Goal: Obtain resource: Obtain resource

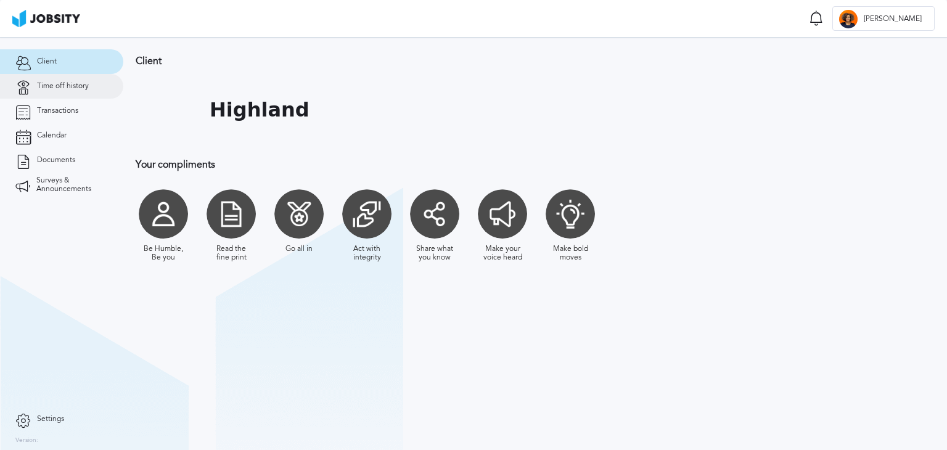
click at [74, 89] on span "Time off history" at bounding box center [63, 86] width 52 height 9
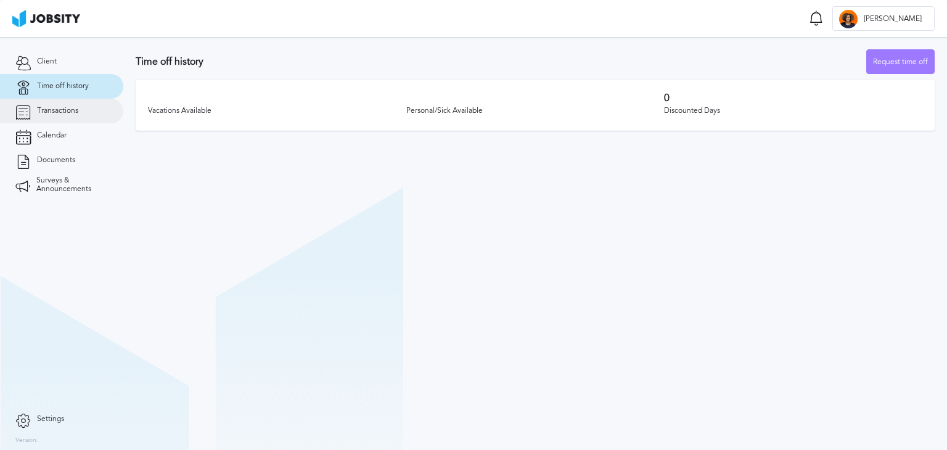
click at [62, 113] on span "Transactions" at bounding box center [57, 111] width 41 height 9
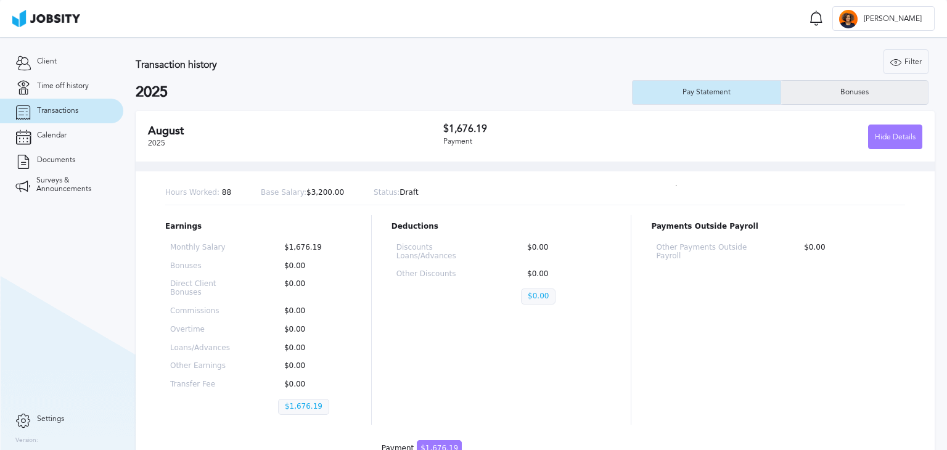
click at [845, 99] on div "Bonuses" at bounding box center [854, 92] width 147 height 25
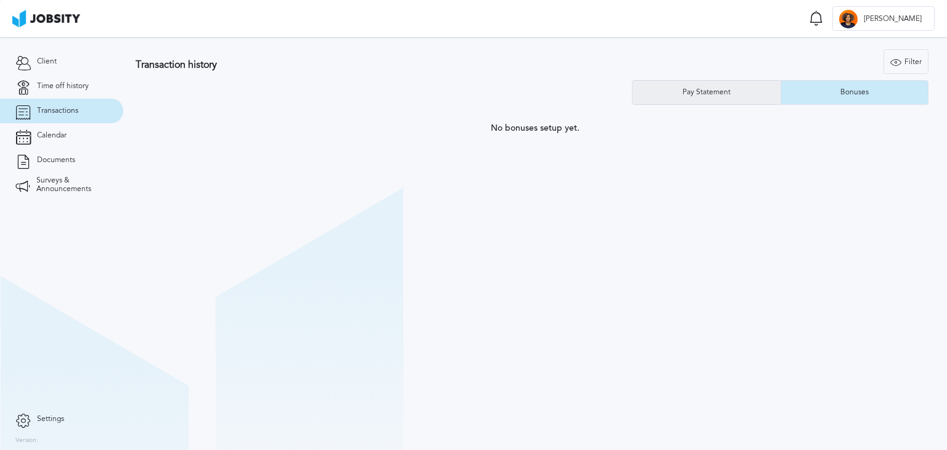
click at [719, 94] on div "Pay Statement" at bounding box center [707, 92] width 60 height 9
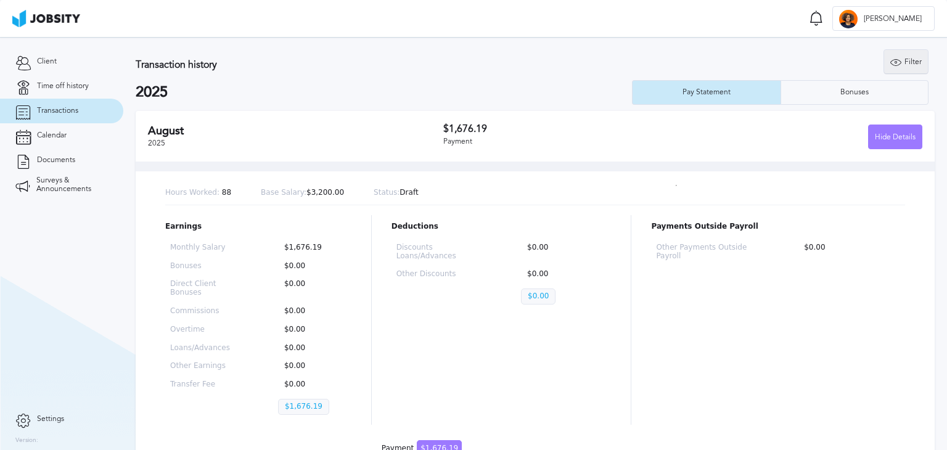
click at [914, 67] on div "Filter" at bounding box center [906, 62] width 44 height 25
click at [42, 139] on span "Calendar" at bounding box center [52, 135] width 30 height 9
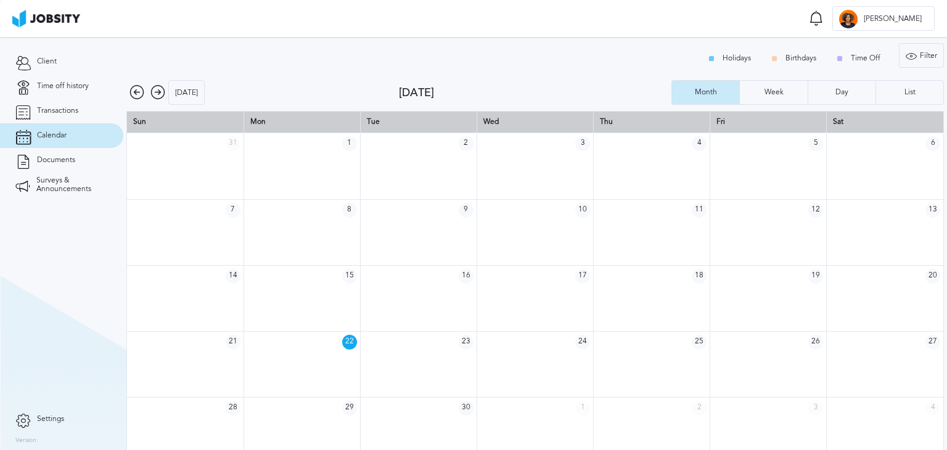
click at [796, 55] on div "Holidays Birthdays Time Off" at bounding box center [797, 58] width 192 height 25
click at [777, 86] on div "Week" at bounding box center [773, 92] width 67 height 25
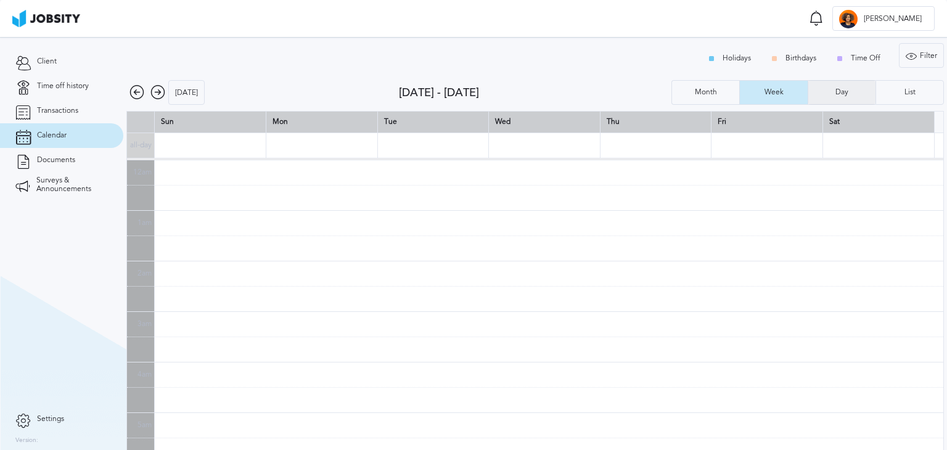
scroll to position [303, 0]
click at [696, 86] on div "Month" at bounding box center [705, 92] width 67 height 25
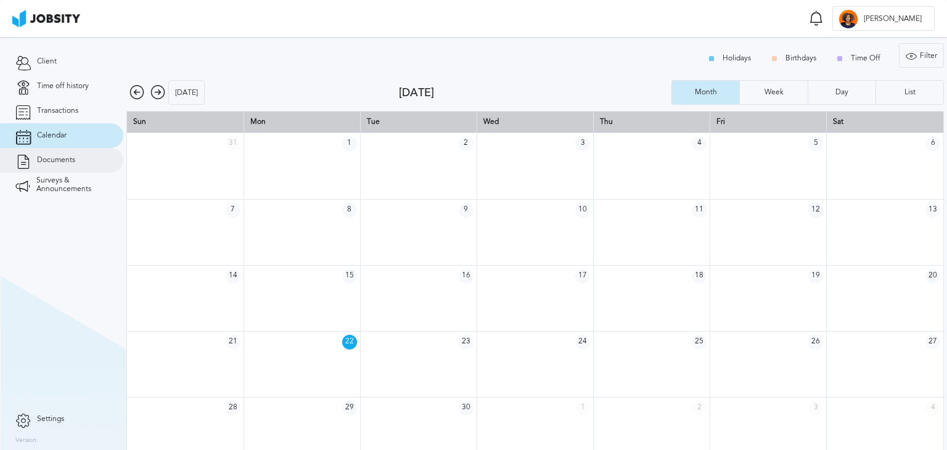
click at [68, 163] on span "Documents" at bounding box center [56, 160] width 38 height 9
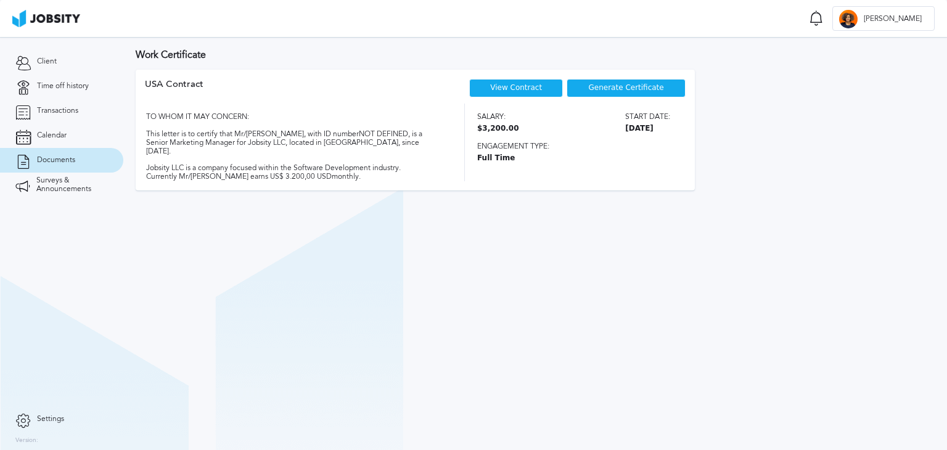
click at [646, 88] on span "Generate Certificate" at bounding box center [626, 88] width 75 height 9
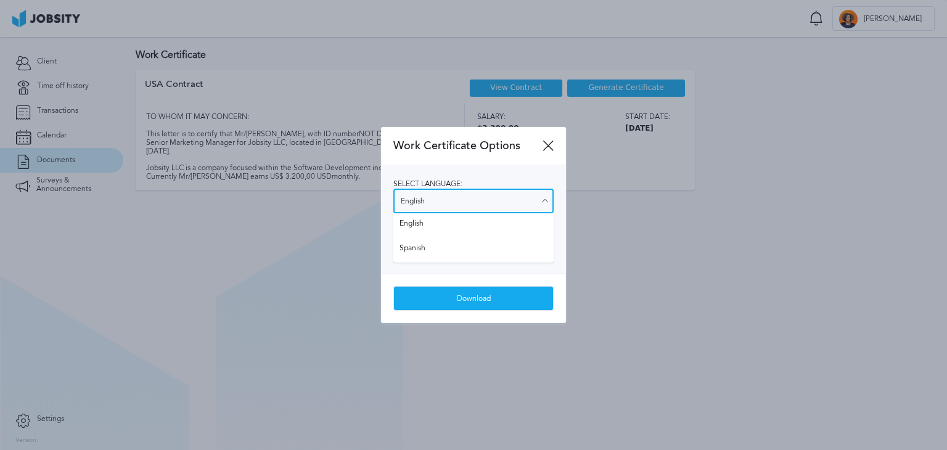
click at [446, 204] on input "English" at bounding box center [474, 201] width 160 height 25
type input "Spanish"
click at [422, 247] on div "Select language: Spanish English Spanish Select salary visibility: Show salary …" at bounding box center [473, 219] width 185 height 108
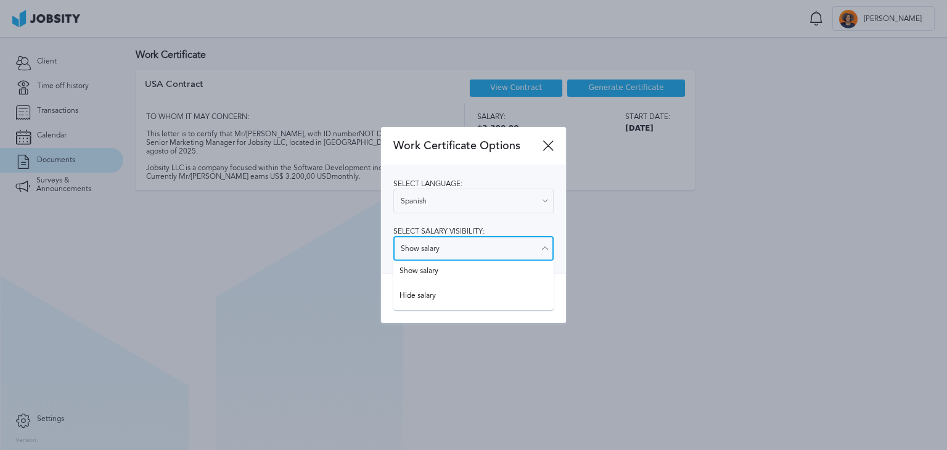
click at [490, 255] on input "Show salary" at bounding box center [474, 248] width 160 height 25
click at [490, 253] on input "Show salary" at bounding box center [474, 248] width 160 height 25
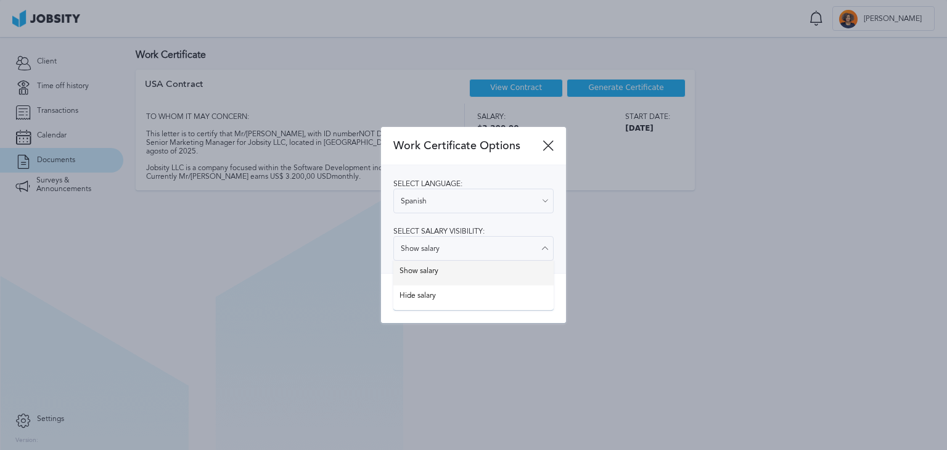
click at [451, 268] on div "Select language: Spanish English Spanish Select salary visibility: Show salary …" at bounding box center [473, 219] width 185 height 108
click at [484, 297] on div "Download" at bounding box center [473, 299] width 159 height 25
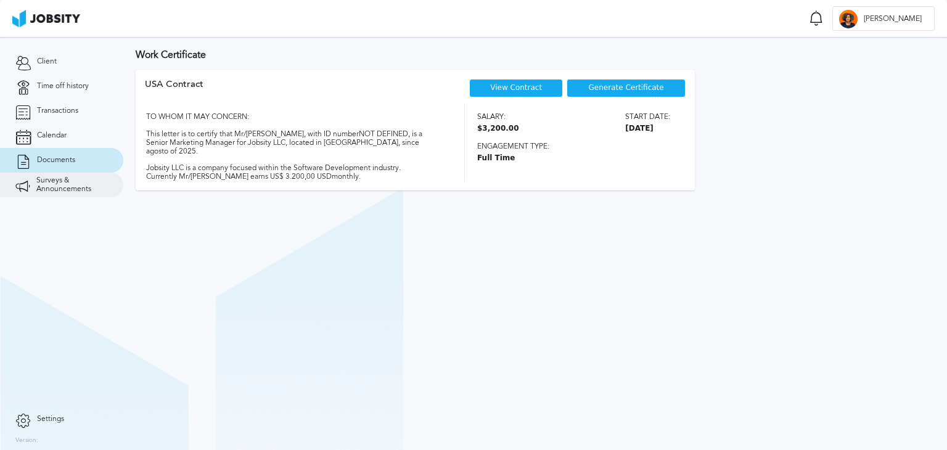
click at [62, 186] on span "Surveys & Announcements" at bounding box center [72, 184] width 72 height 17
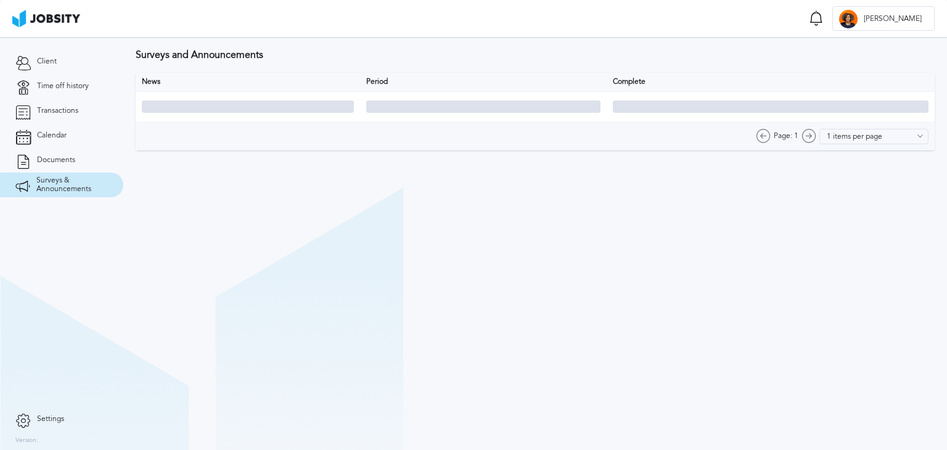
type input "10 items per page"
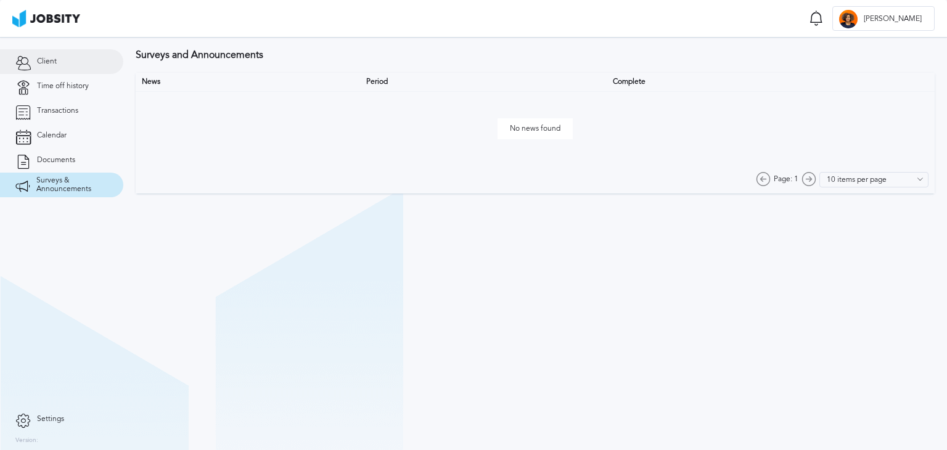
click at [40, 61] on span "Client" at bounding box center [47, 61] width 20 height 9
